Goal: Transaction & Acquisition: Purchase product/service

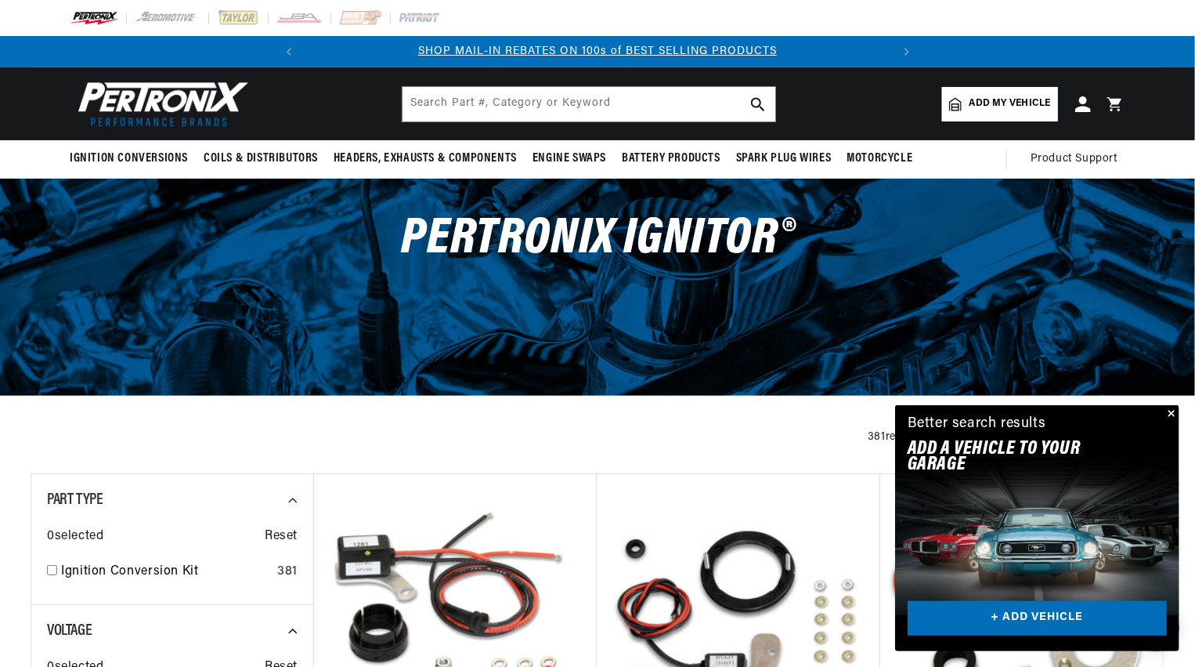
click at [981, 99] on span "Add my vehicle" at bounding box center [1010, 103] width 81 height 15
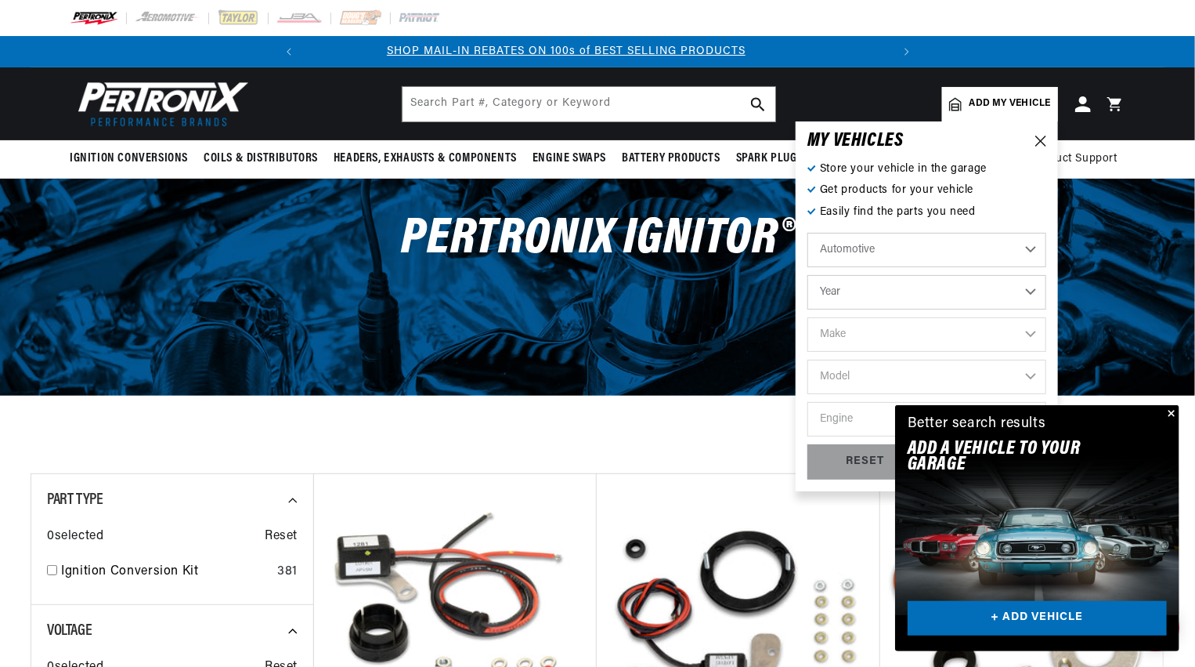
click at [1026, 248] on select "Automotive Agricultural Industrial Marine Motorcycle" at bounding box center [927, 250] width 239 height 34
click at [808, 233] on select "Automotive Agricultural Industrial Marine Motorcycle" at bounding box center [927, 250] width 239 height 34
select select "Agricultural"
click at [1032, 289] on select "Year 1970 1965 1964 1960 1959 1958 1957 1939 1938 1937" at bounding box center [927, 292] width 239 height 34
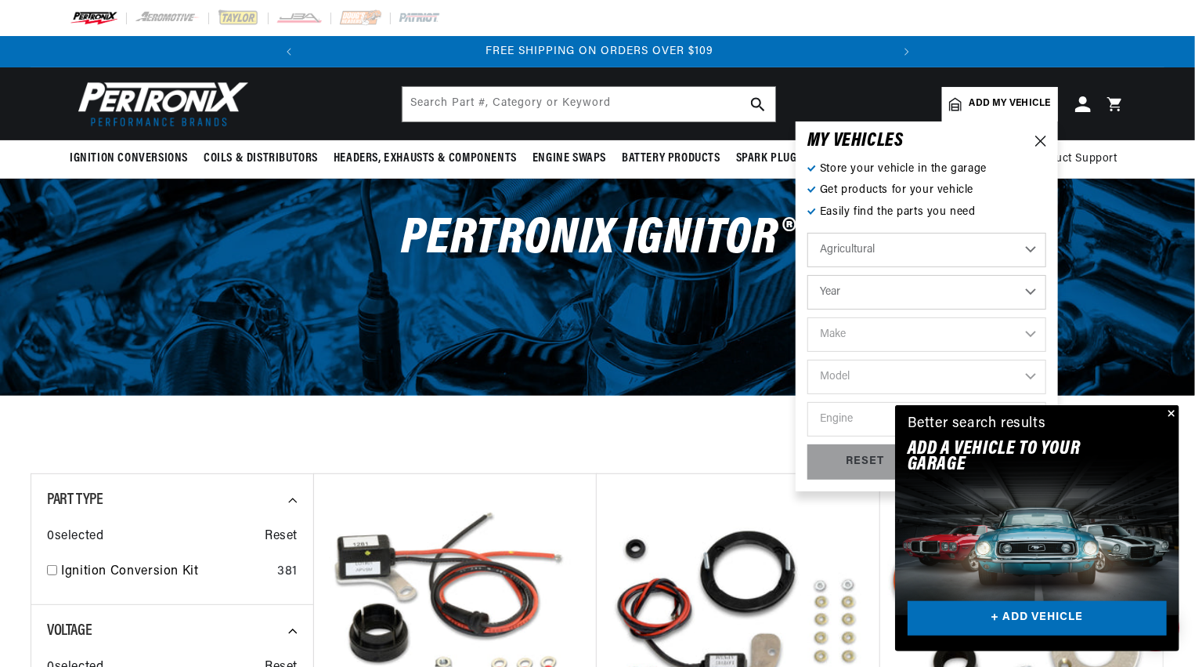
select select "1960"
click at [808, 275] on select "Year 1970 1965 1964 1960 1959 1958 1957 1939 1938 1937" at bounding box center [927, 292] width 239 height 34
select select "1960"
click at [1030, 334] on select "Make John Bean" at bounding box center [927, 334] width 239 height 34
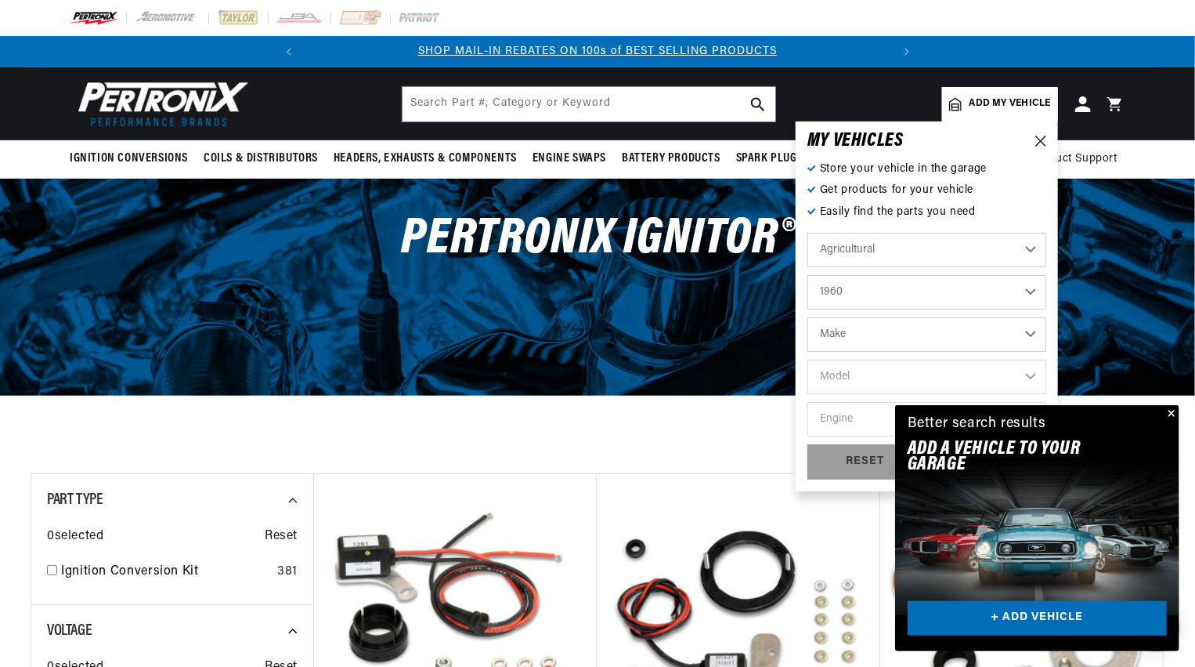
click at [1030, 334] on select "Make John Bean" at bounding box center [927, 334] width 239 height 34
click at [1028, 288] on select "1970 1965 1964 1960 1959 1958 1957 1939 1938 1937" at bounding box center [927, 292] width 239 height 34
click at [1034, 251] on select "Automotive Agricultural Industrial Marine Motorcycle" at bounding box center [927, 250] width 239 height 34
click at [808, 233] on select "Automotive Agricultural Industrial Marine Motorcycle" at bounding box center [927, 250] width 239 height 34
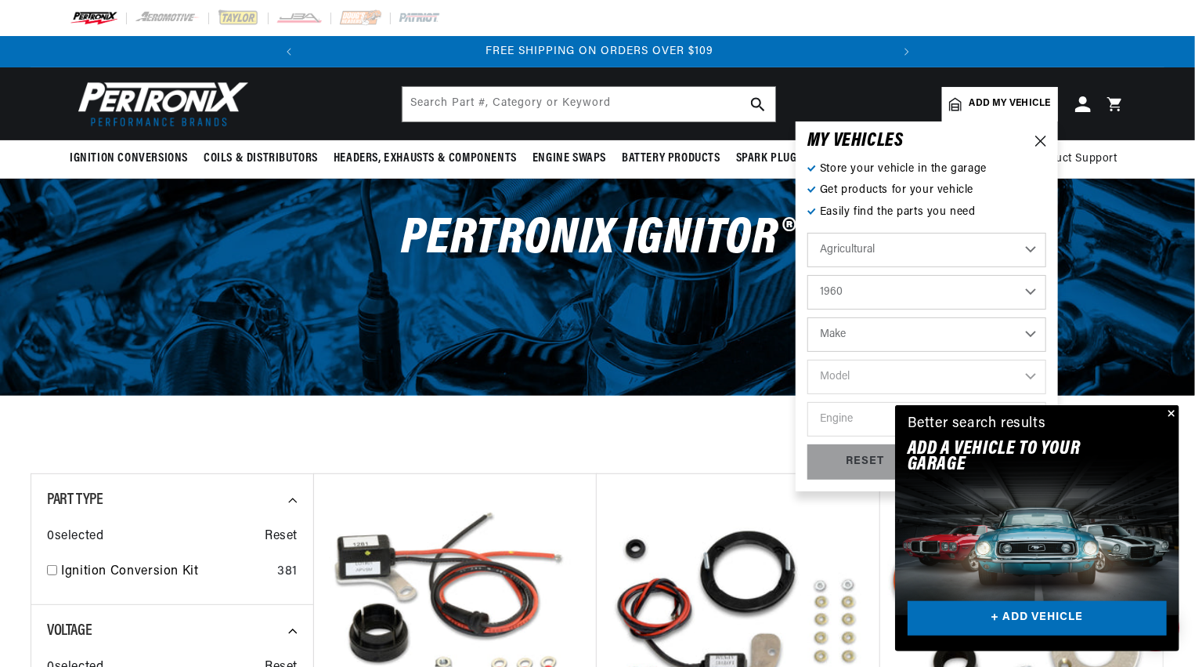
select select "Industrial"
click at [1033, 295] on select "1990 1986 1984 1983 1982 1981 1980 1979 1978 1977 1976 1975 1974 1973 1972 1971…" at bounding box center [927, 292] width 239 height 34
click at [808, 275] on select "1990 1986 1984 1983 1982 1981 1980 1979 1978 1977 1976 1975 1974 1973 1972 1971…" at bounding box center [927, 292] width 239 height 34
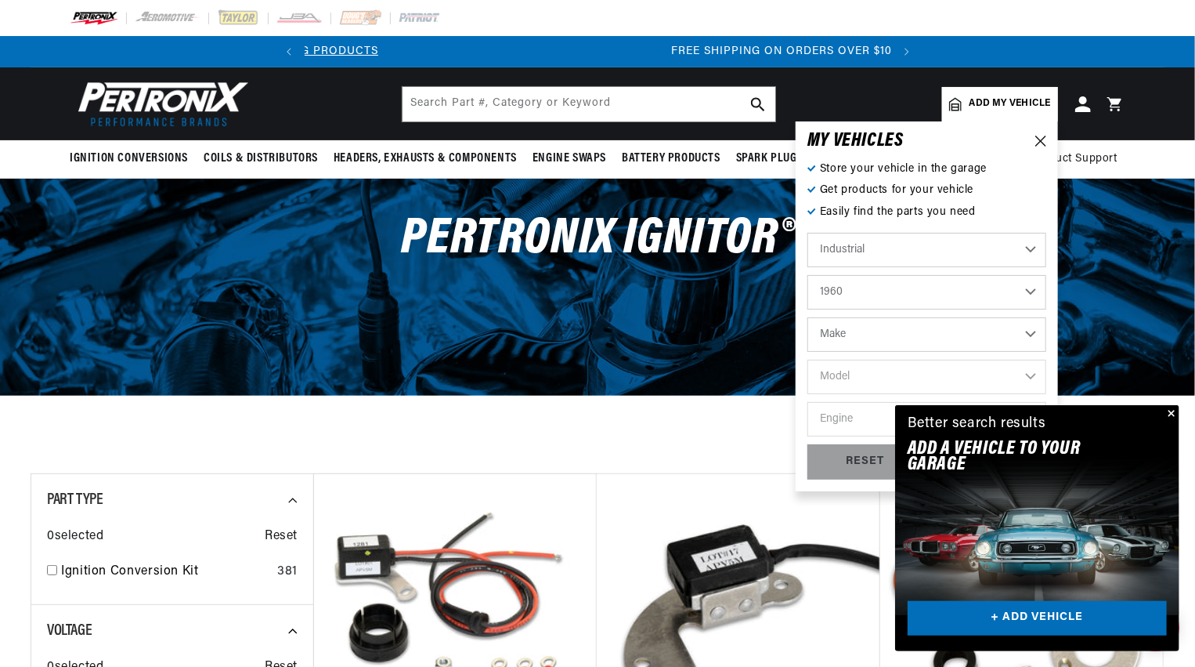
select select "1958"
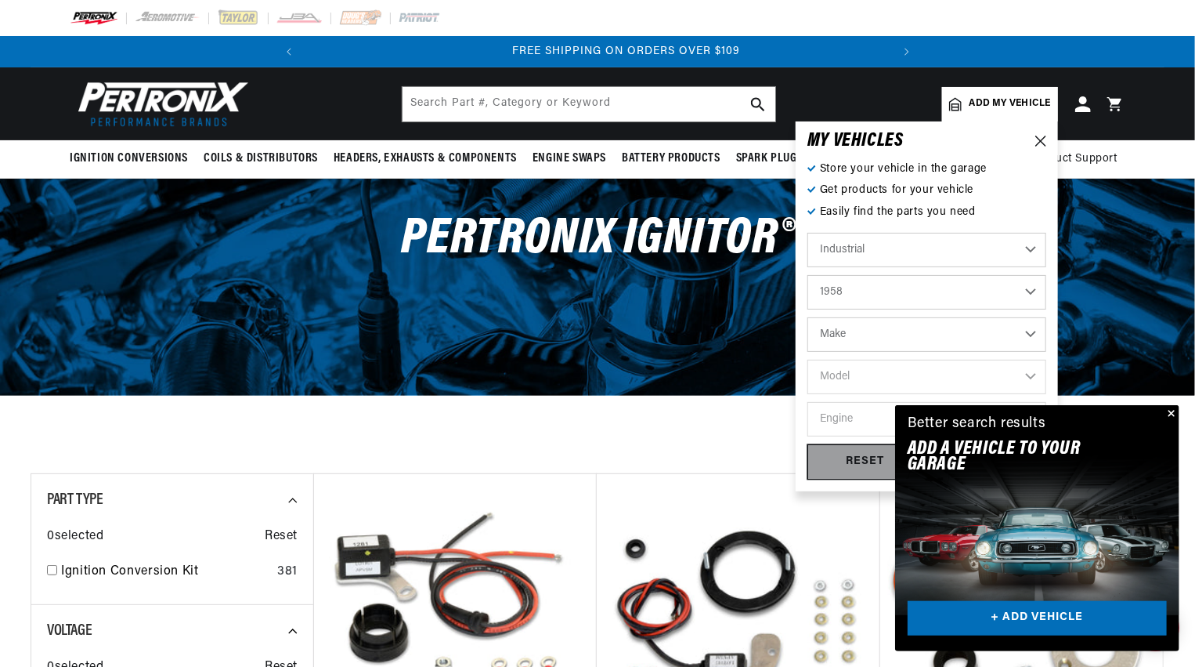
scroll to position [0, 584]
click at [1029, 334] on select "Make Allis Chalmers Chicago Pneumatic Tool Co. Ford GMC" at bounding box center [927, 334] width 239 height 34
click at [1032, 249] on select "Automotive Agricultural Industrial Marine Motorcycle" at bounding box center [927, 250] width 239 height 34
click at [808, 233] on select "Automotive Agricultural Industrial Marine Motorcycle" at bounding box center [927, 250] width 239 height 34
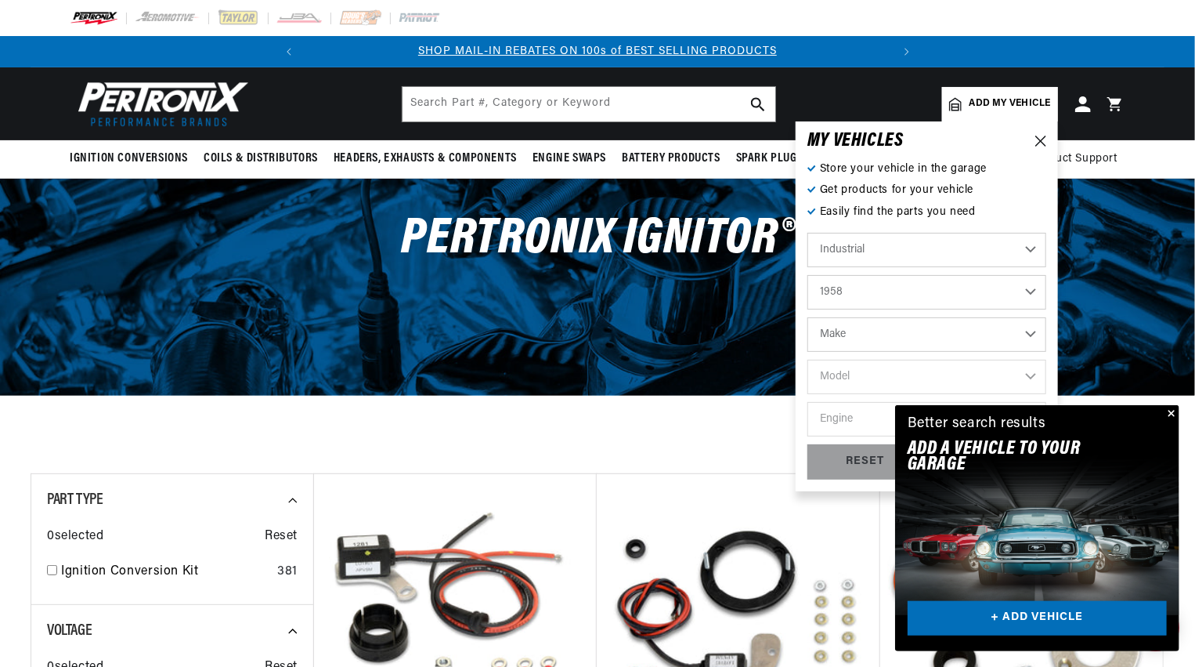
select select "Agricultural"
click at [1030, 332] on select "Make Fox River John Bean" at bounding box center [927, 334] width 239 height 34
click at [1032, 288] on select "1970 1965 1964 1960 1959 1958 1957 1939 1938 1937" at bounding box center [927, 292] width 239 height 34
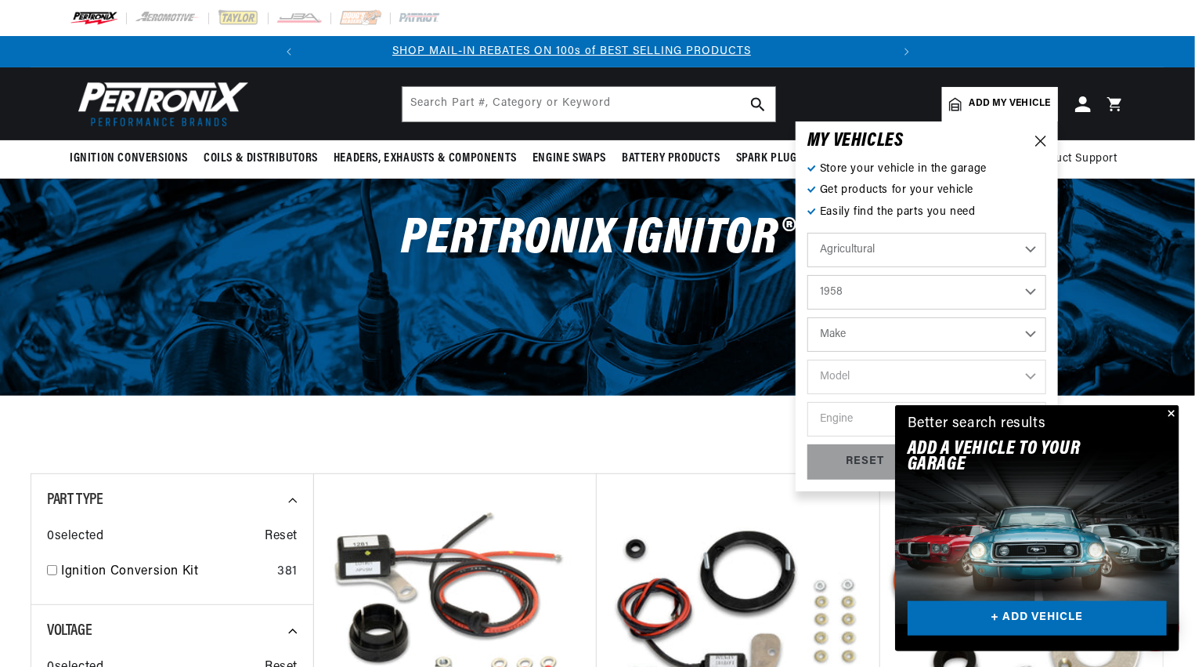
scroll to position [0, 0]
click at [808, 275] on select "1970 1965 1964 1960 1959 1958 1957 1939 1938 1937" at bounding box center [927, 292] width 239 height 34
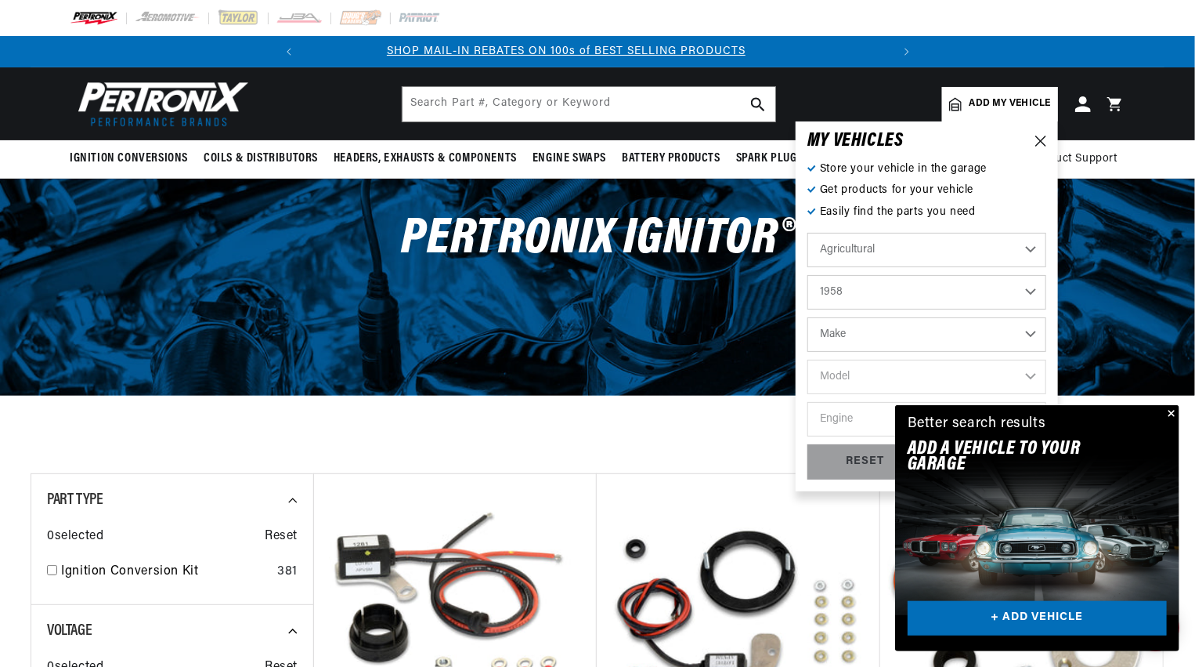
click at [1029, 334] on select "Make Fox River John Bean" at bounding box center [927, 334] width 239 height 34
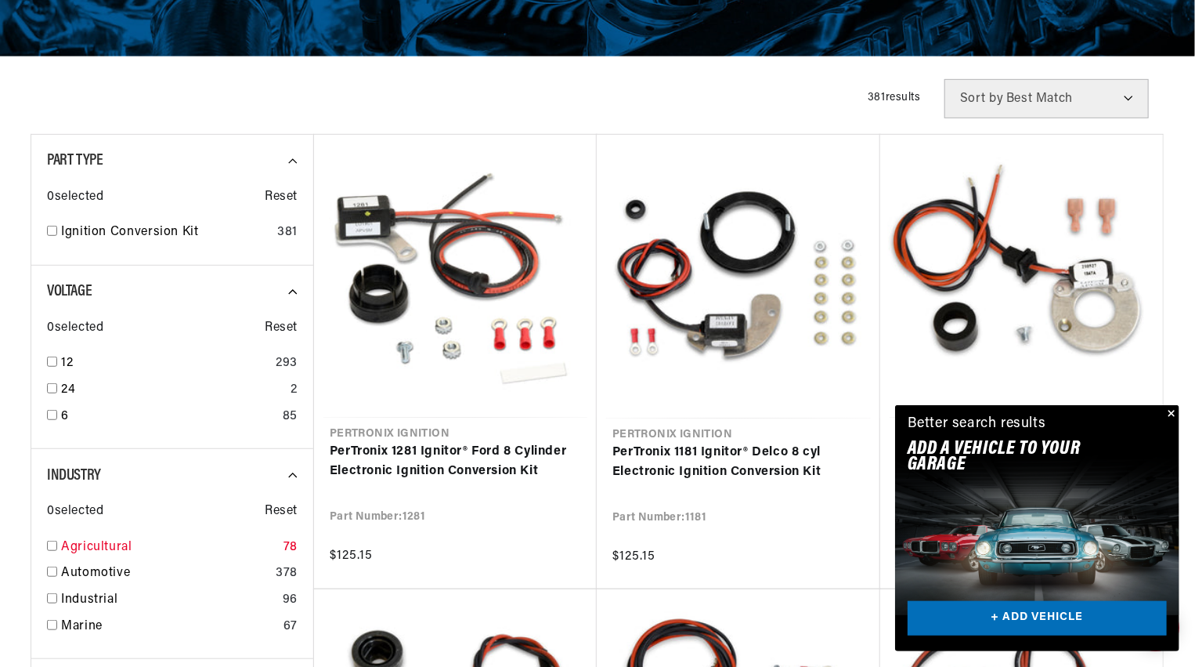
click at [58, 545] on div "Agricultural 78" at bounding box center [172, 550] width 251 height 27
checkbox input "true"
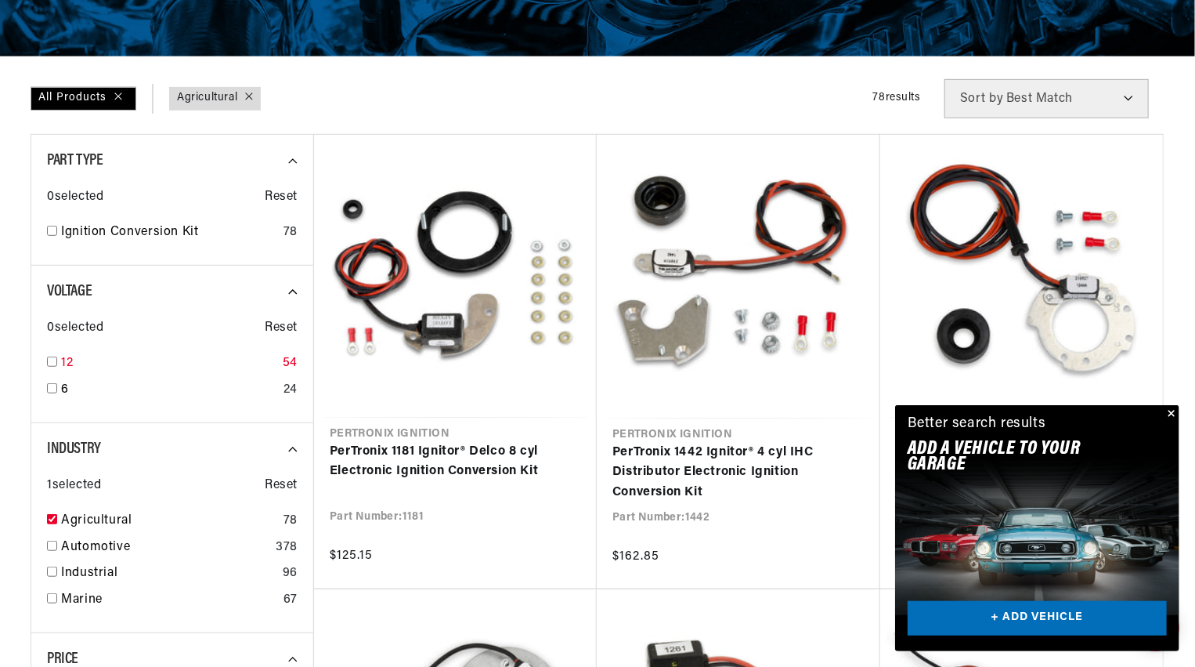
click at [54, 361] on input "checkbox" at bounding box center [52, 361] width 10 height 10
checkbox input "true"
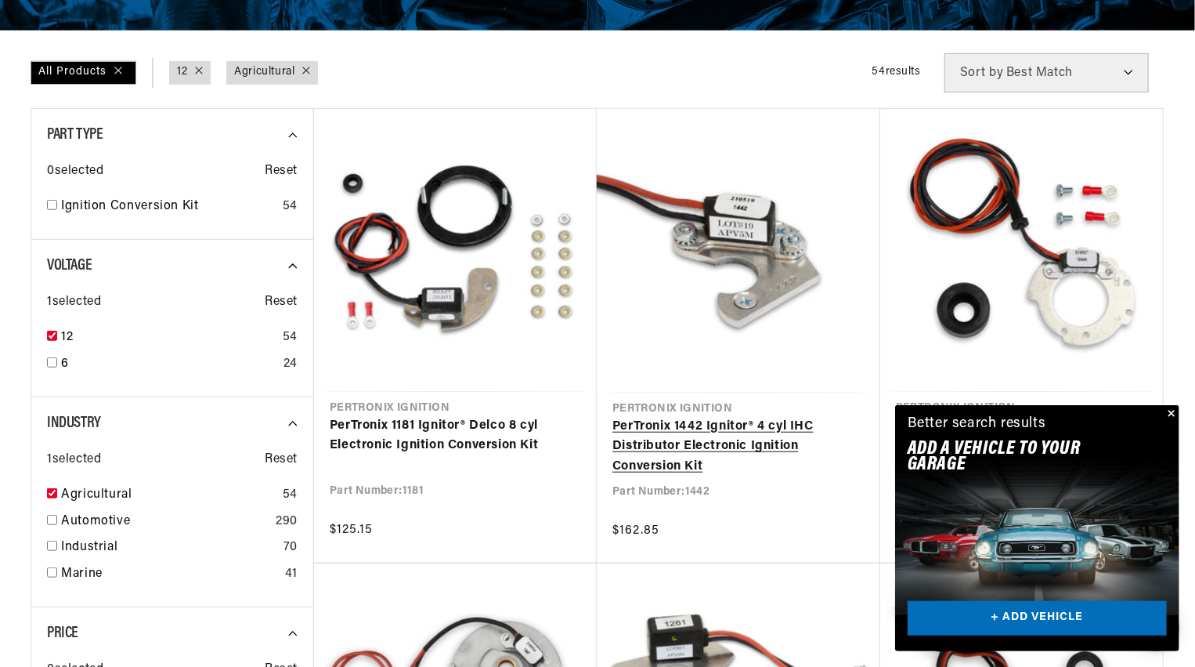
scroll to position [0, 584]
click at [688, 433] on link "PerTronix 1442 Ignitor® 4 cyl IHC Distributor Electronic Ignition Conversion Kit" at bounding box center [739, 447] width 252 height 60
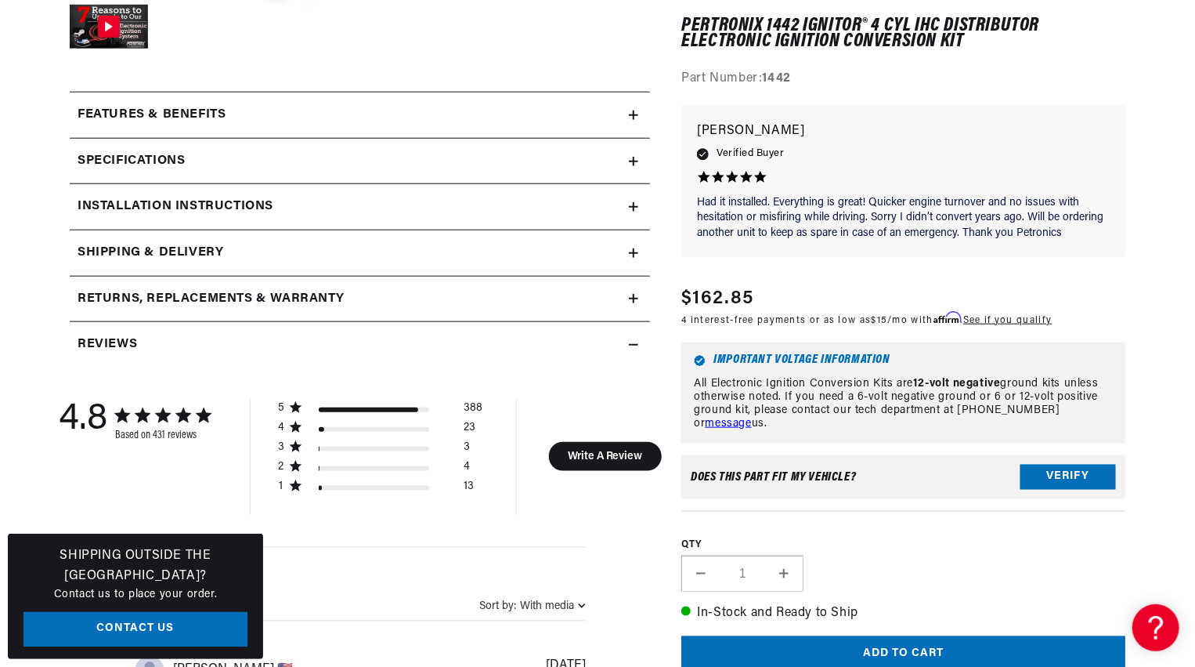
scroll to position [678, 0]
click at [632, 206] on icon at bounding box center [633, 206] width 9 height 0
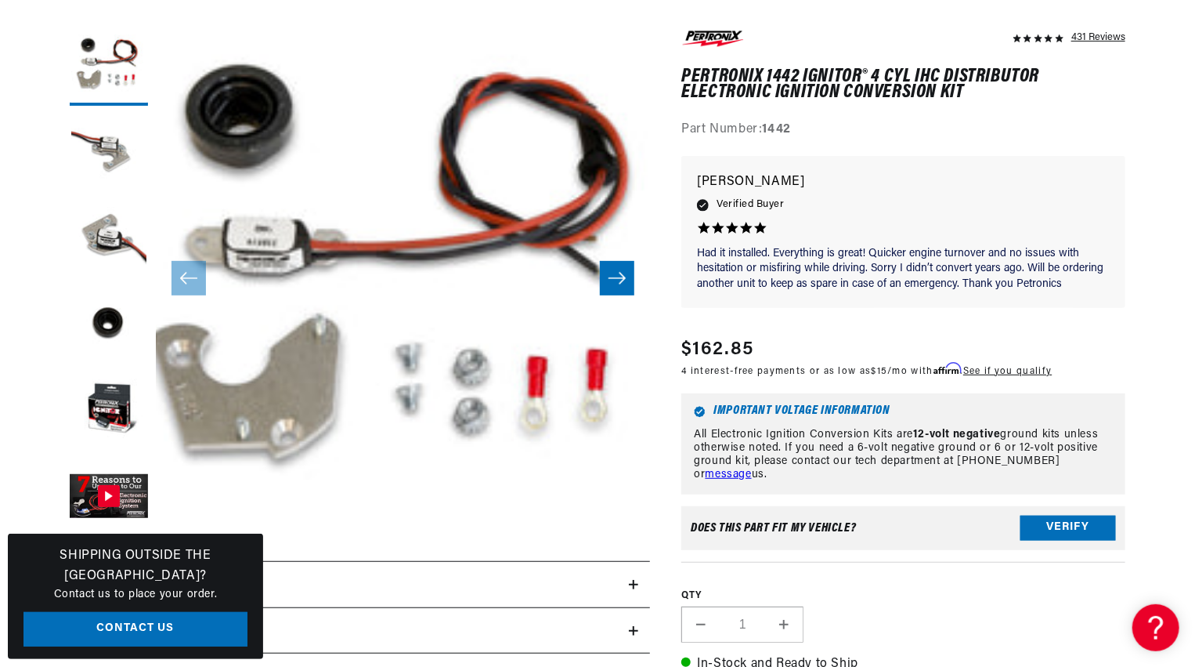
scroll to position [0, 584]
